Goal: Task Accomplishment & Management: Use online tool/utility

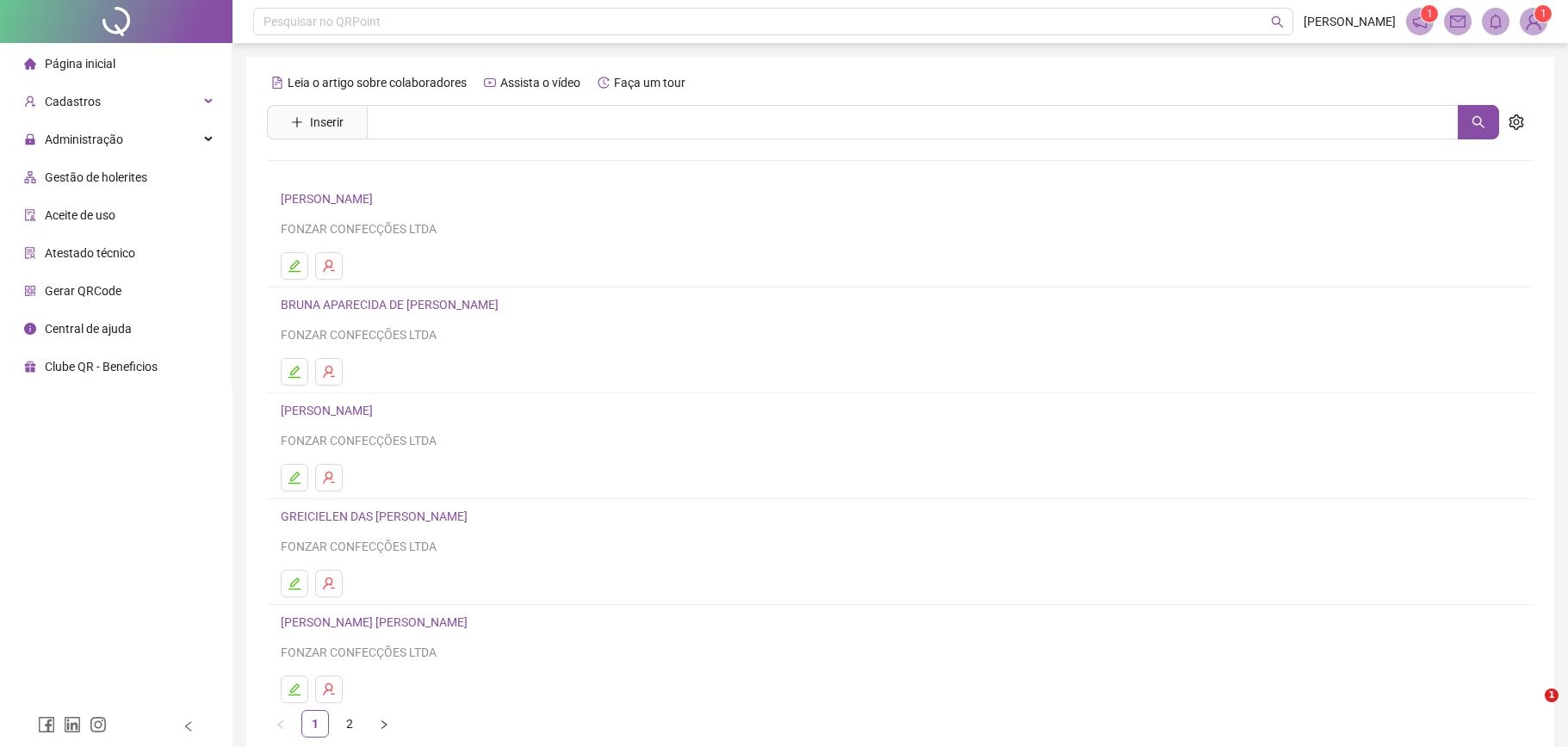
click at [118, 176] on span "Gestão de holerites" at bounding box center [95, 176] width 102 height 13
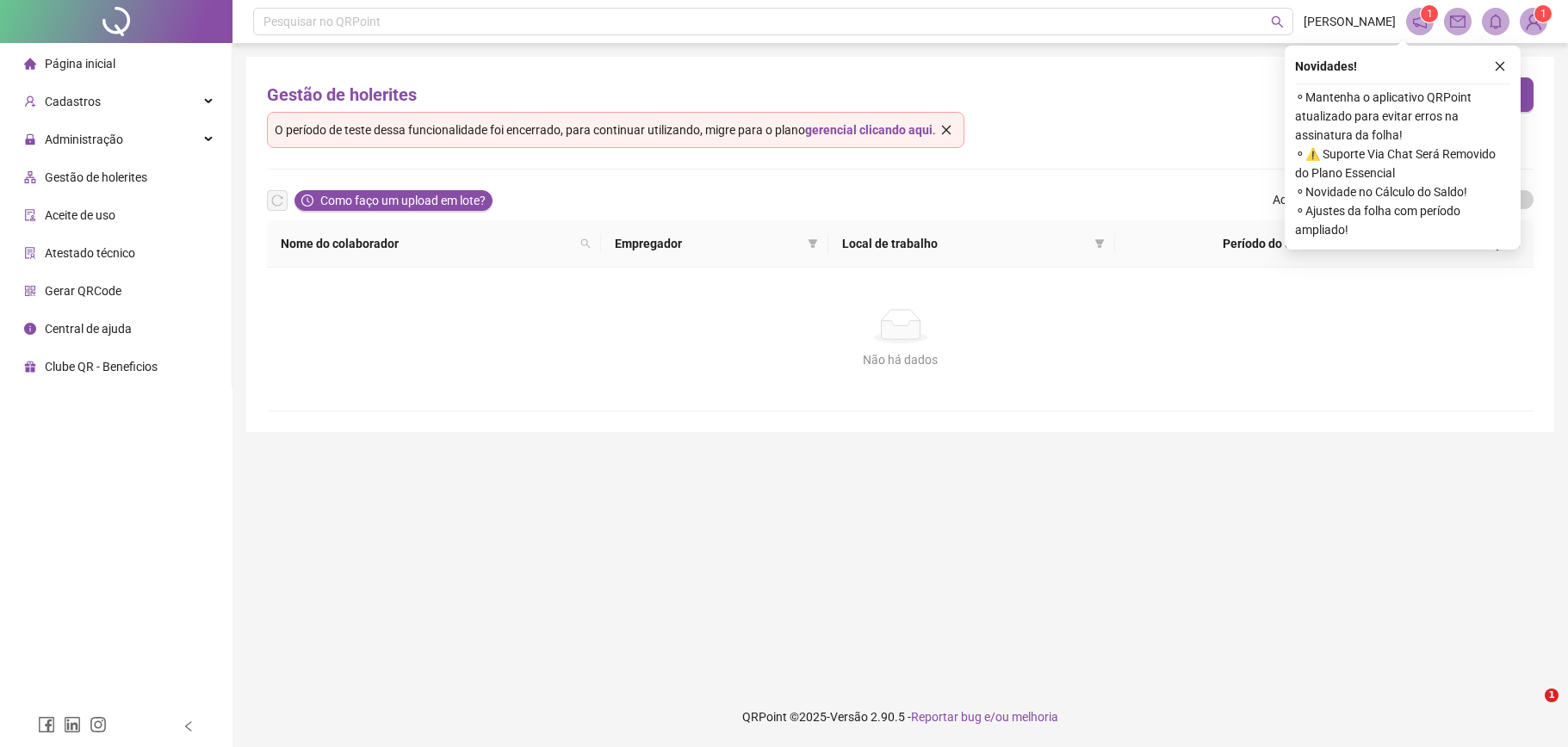
click at [1500, 67] on div "Novidades !" at bounding box center [1402, 66] width 215 height 20
click at [1508, 65] on button "button" at bounding box center [1516, 66] width 20 height 20
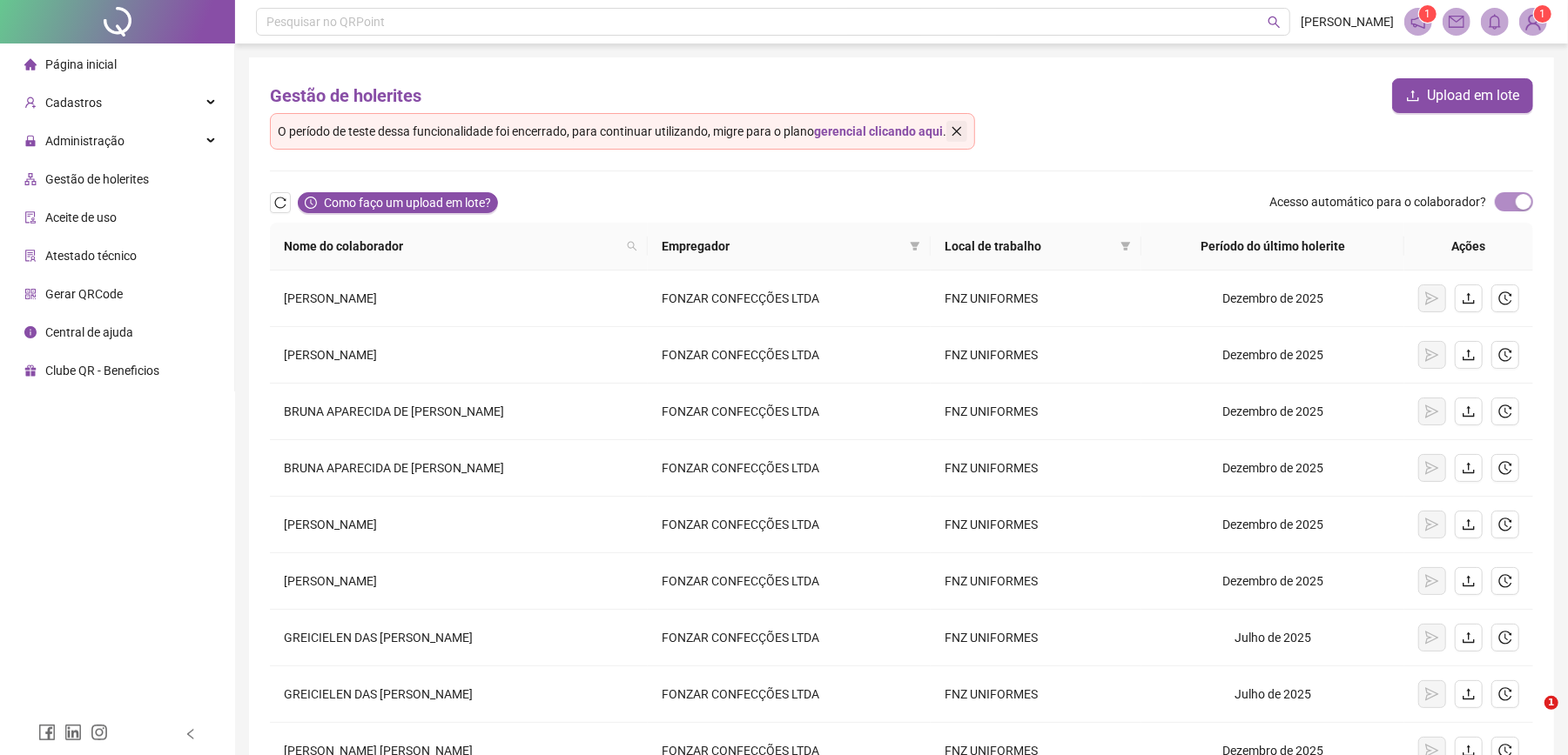
click at [967, 134] on button "button" at bounding box center [956, 130] width 21 height 21
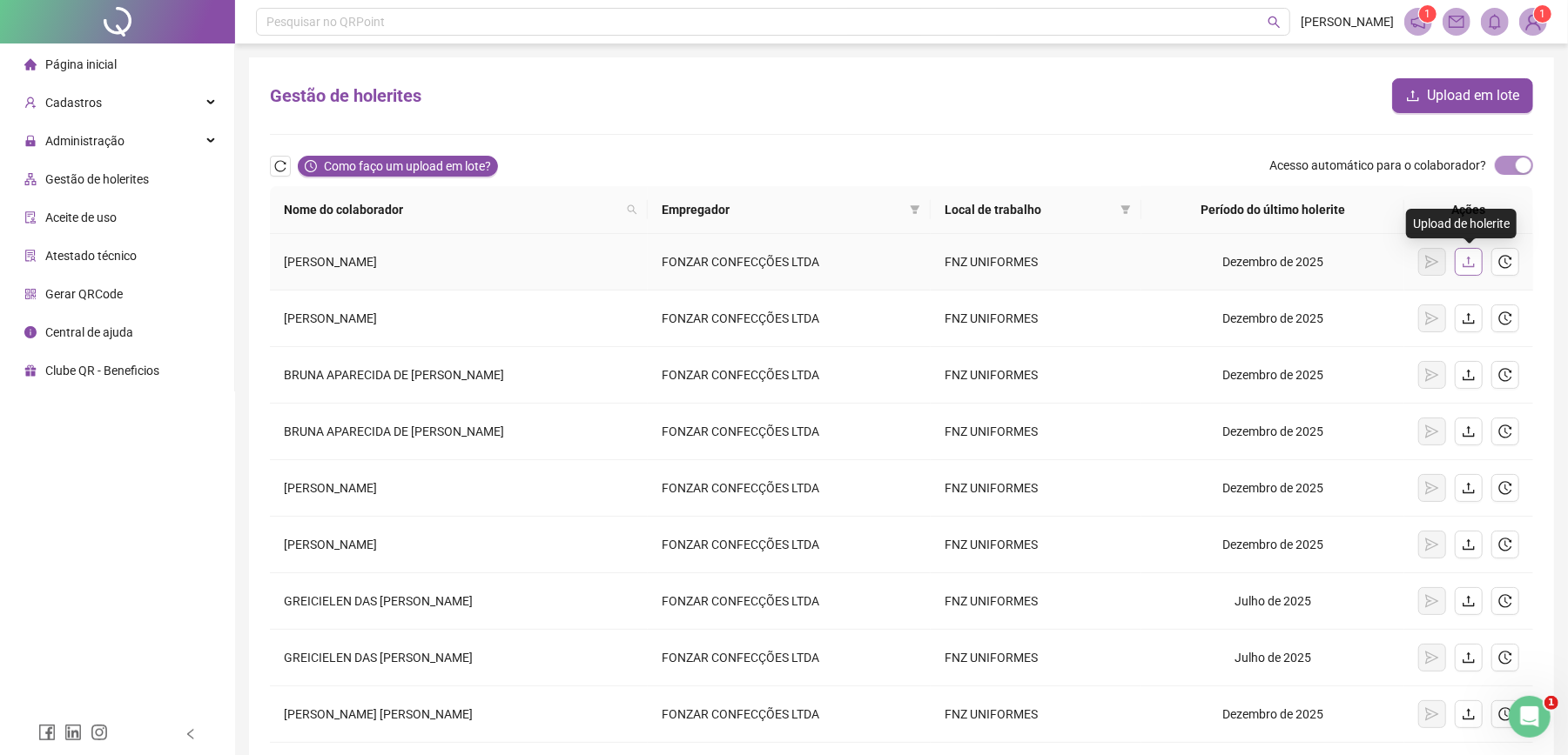
click at [1477, 258] on button "button" at bounding box center [1468, 262] width 28 height 28
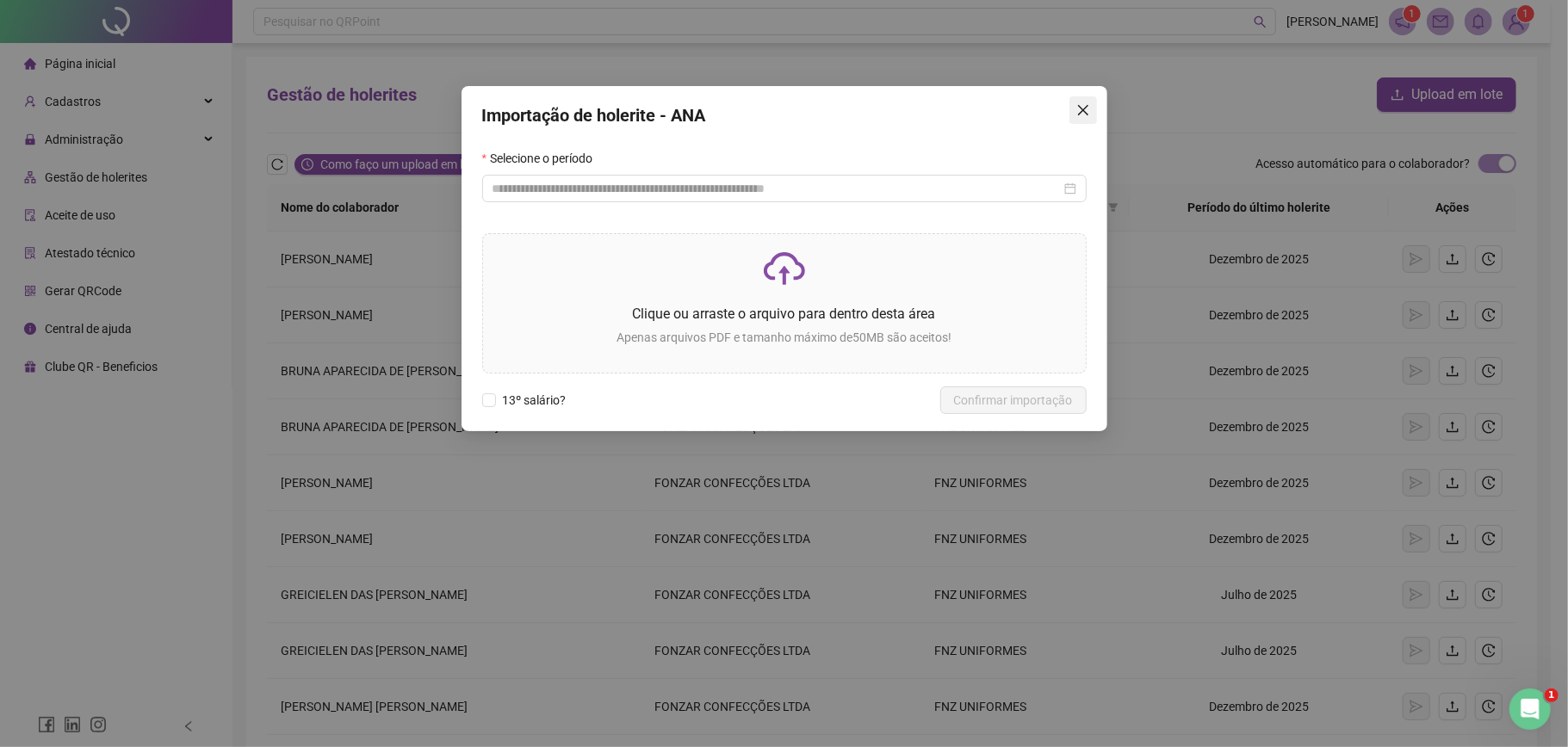
click at [1076, 120] on button "Close" at bounding box center [1083, 110] width 28 height 28
